Goal: Navigation & Orientation: Find specific page/section

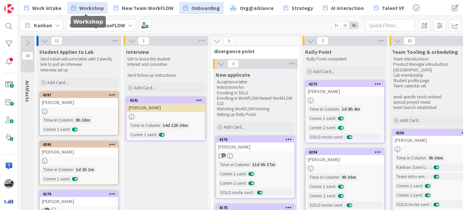
click at [86, 7] on span "Workshop" at bounding box center [91, 8] width 25 height 8
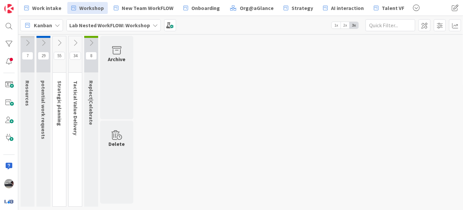
click at [58, 39] on icon at bounding box center [59, 42] width 7 height 7
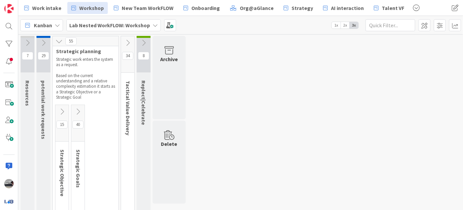
click at [59, 111] on icon at bounding box center [61, 111] width 7 height 7
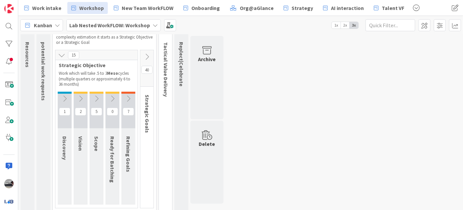
scroll to position [43, 0]
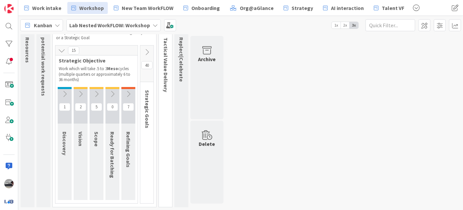
click at [127, 93] on icon at bounding box center [128, 93] width 7 height 7
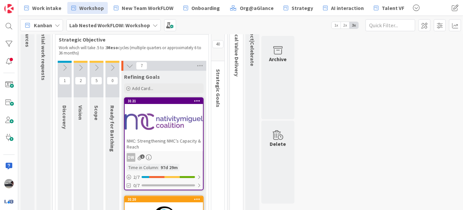
scroll to position [73, 0]
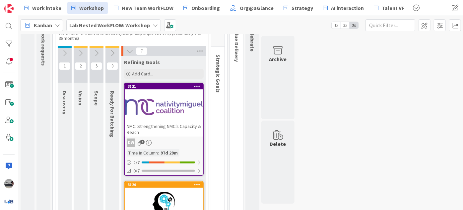
click at [166, 122] on div "NMC: Strengthening NMC’s Capacity & Reach" at bounding box center [164, 129] width 78 height 15
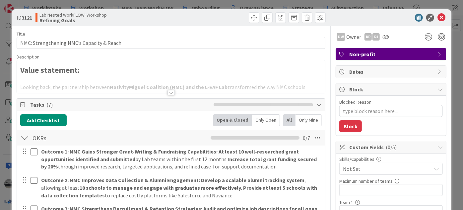
click at [169, 92] on div at bounding box center [171, 92] width 7 height 5
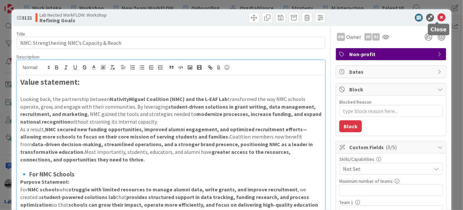
click at [440, 19] on icon at bounding box center [442, 18] width 8 height 8
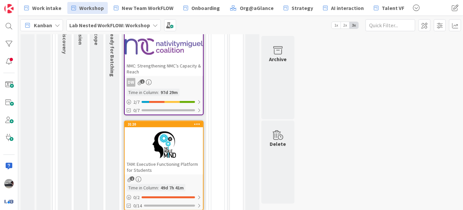
scroll to position [73, 0]
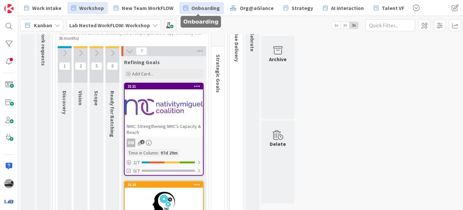
click at [195, 7] on span "Onboarding" at bounding box center [206, 8] width 29 height 8
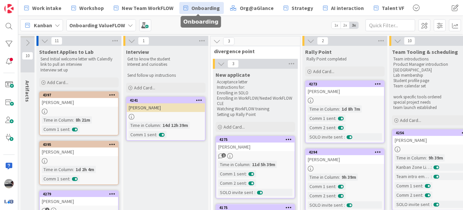
click at [41, 41] on icon at bounding box center [44, 40] width 7 height 7
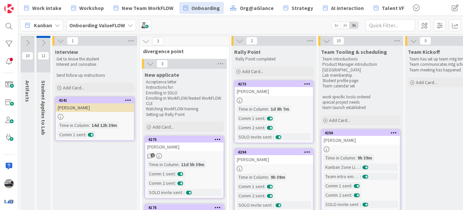
click at [56, 39] on button at bounding box center [60, 41] width 9 height 9
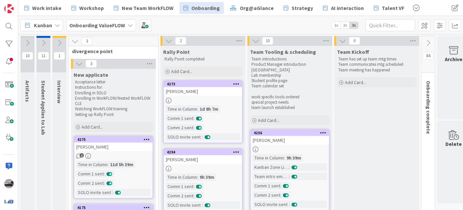
click at [72, 41] on icon at bounding box center [74, 41] width 7 height 7
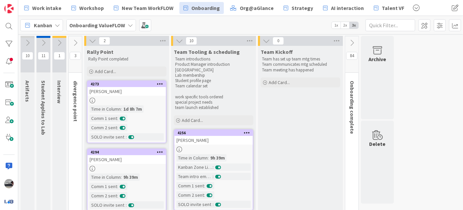
click at [86, 40] on div "2" at bounding box center [126, 41] width 85 height 10
click at [94, 40] on icon at bounding box center [92, 40] width 7 height 7
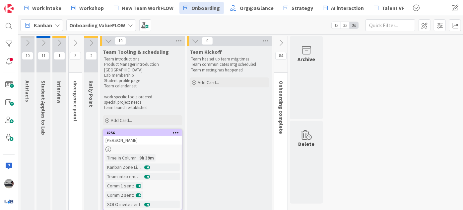
click at [109, 41] on icon at bounding box center [108, 40] width 7 height 7
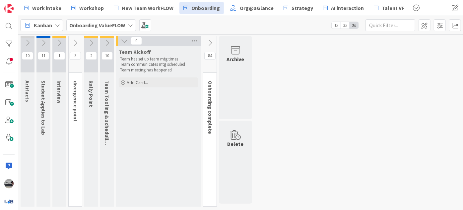
click at [124, 41] on icon at bounding box center [124, 40] width 7 height 7
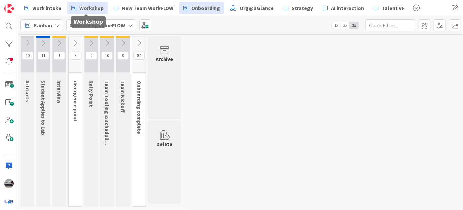
click at [89, 3] on link "Workshop" at bounding box center [87, 8] width 41 height 12
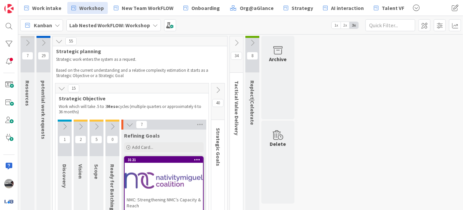
click at [61, 88] on icon at bounding box center [61, 88] width 7 height 7
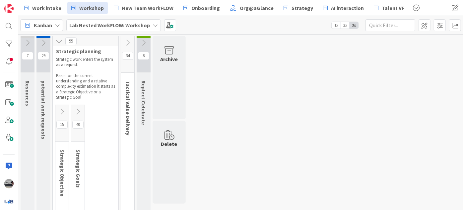
click at [77, 110] on icon at bounding box center [77, 111] width 7 height 7
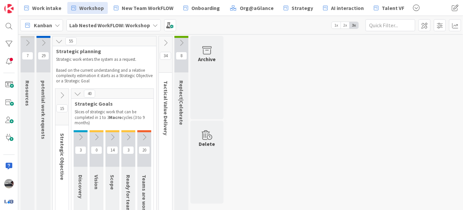
click at [166, 42] on icon at bounding box center [165, 42] width 7 height 7
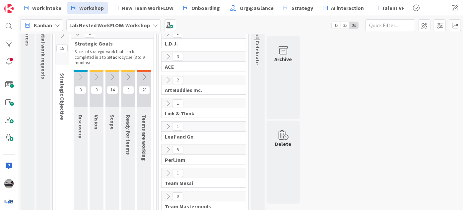
scroll to position [60, 0]
click at [128, 75] on icon at bounding box center [128, 76] width 7 height 7
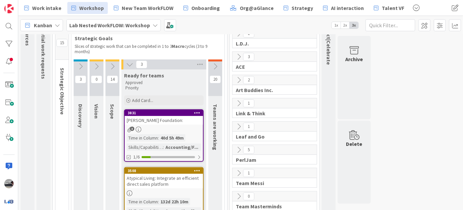
click at [214, 64] on icon at bounding box center [215, 66] width 7 height 7
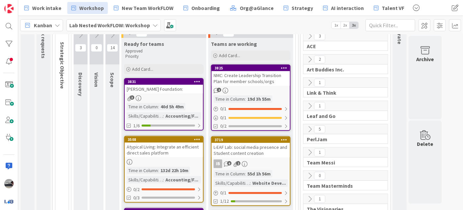
scroll to position [90, 0]
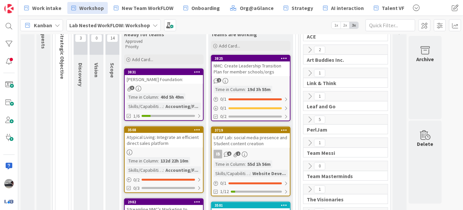
click at [309, 50] on icon at bounding box center [309, 49] width 7 height 7
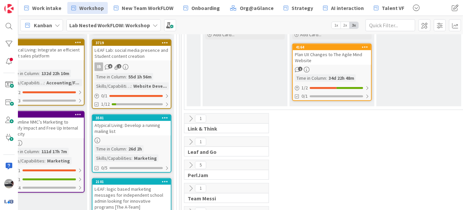
scroll to position [181, 119]
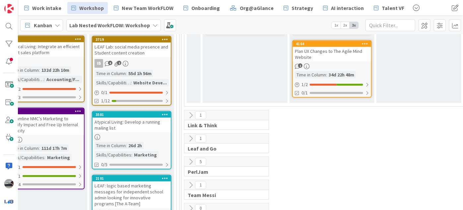
click at [188, 112] on icon at bounding box center [190, 115] width 7 height 7
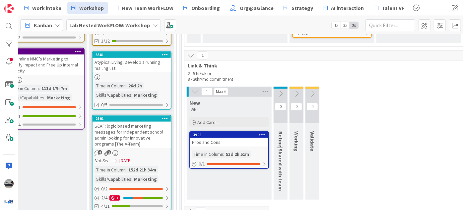
scroll to position [272, 119]
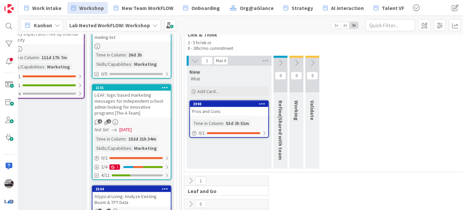
click at [191, 179] on icon at bounding box center [190, 180] width 7 height 7
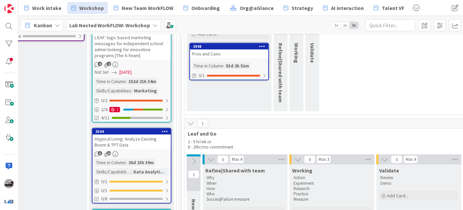
scroll to position [362, 119]
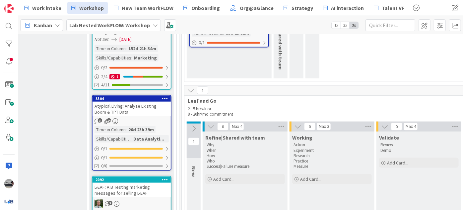
click at [191, 125] on icon at bounding box center [193, 128] width 7 height 7
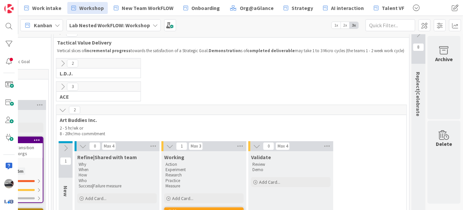
scroll to position [0, 251]
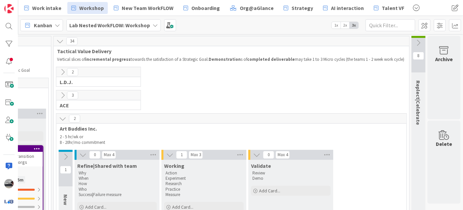
click at [59, 69] on icon at bounding box center [62, 71] width 7 height 7
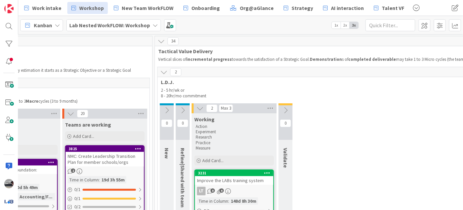
scroll to position [0, 129]
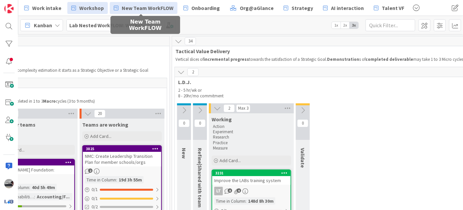
click at [134, 6] on span "New Team WorkFLOW" at bounding box center [148, 8] width 52 height 8
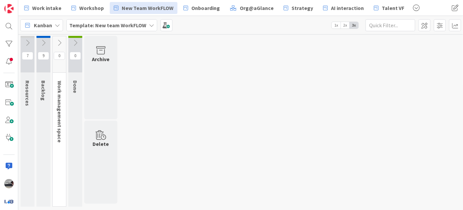
click at [43, 41] on icon at bounding box center [43, 42] width 7 height 7
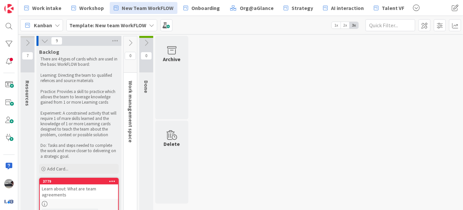
click at [133, 44] on icon at bounding box center [130, 42] width 7 height 7
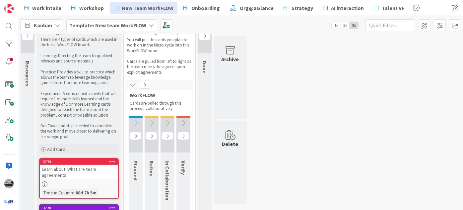
scroll to position [30, 0]
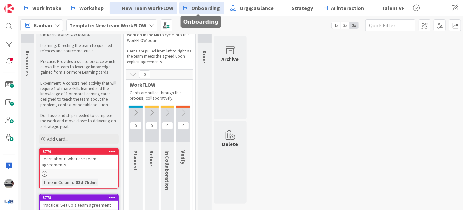
click at [197, 8] on span "Onboarding" at bounding box center [206, 8] width 29 height 8
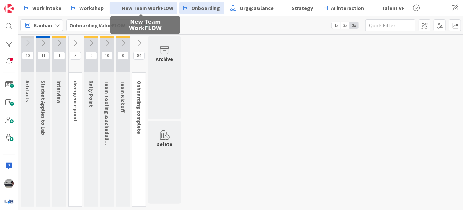
click at [152, 7] on span "New Team WorkFLOW" at bounding box center [148, 8] width 52 height 8
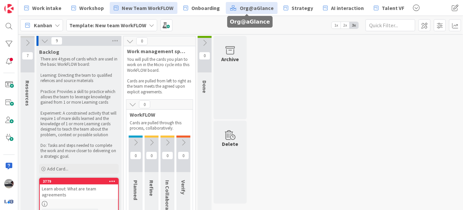
click at [253, 9] on span "Org@aGlance" at bounding box center [257, 8] width 34 height 8
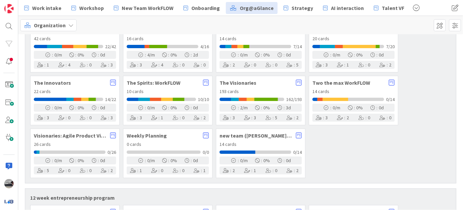
scroll to position [754, 0]
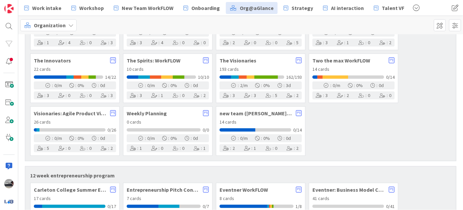
click at [243, 58] on span "The Visionaries" at bounding box center [256, 60] width 73 height 5
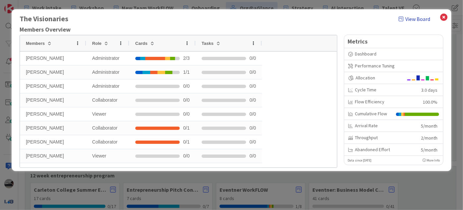
click at [412, 17] on link "View Board" at bounding box center [415, 19] width 32 height 8
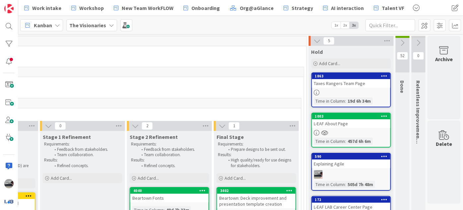
scroll to position [0, 361]
click at [94, 7] on span "Workshop" at bounding box center [91, 8] width 25 height 8
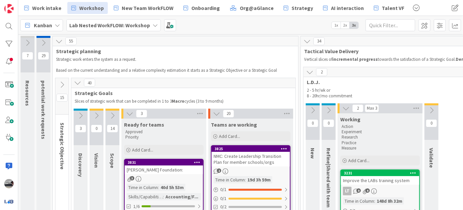
click at [308, 70] on icon at bounding box center [309, 71] width 7 height 7
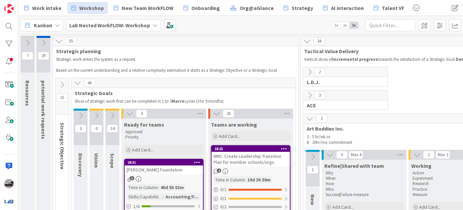
click at [310, 118] on icon at bounding box center [309, 118] width 7 height 7
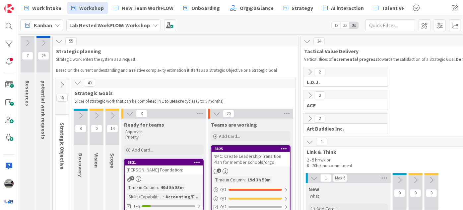
click at [311, 143] on icon at bounding box center [309, 141] width 7 height 7
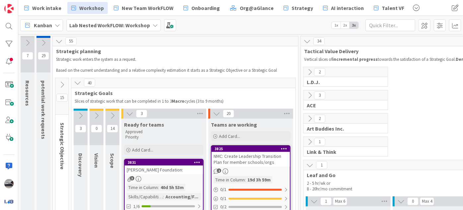
click at [311, 165] on icon at bounding box center [309, 164] width 7 height 7
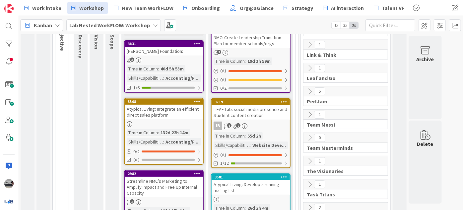
scroll to position [121, 0]
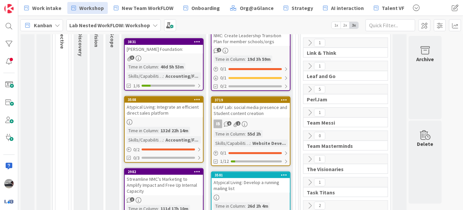
click at [266, 110] on div "L-EAF Lab: social media presence and Student content creation" at bounding box center [251, 110] width 78 height 15
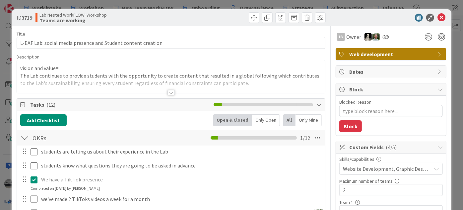
type textarea "x"
click at [438, 17] on icon at bounding box center [442, 18] width 8 height 8
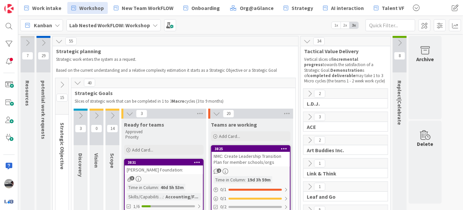
click at [62, 83] on icon at bounding box center [61, 84] width 7 height 7
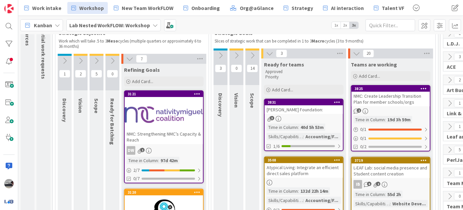
scroll to position [60, 0]
click at [96, 60] on icon at bounding box center [96, 60] width 7 height 7
